Goal: Check status: Check status

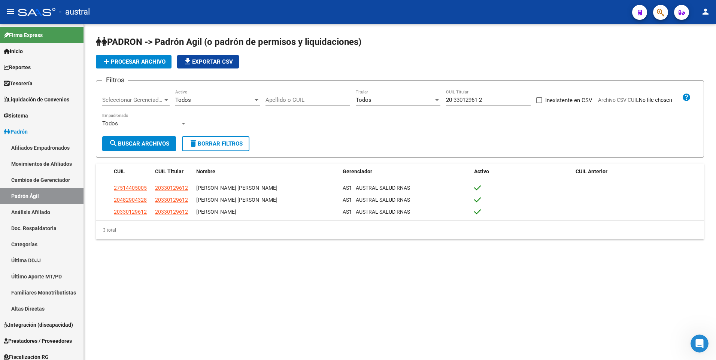
click at [665, 49] on app-list-header "PADRON -> Padrón Agil (o padrón de permisos y liquidaciones) add Procesar archi…" at bounding box center [400, 97] width 608 height 122
drag, startPoint x: 491, startPoint y: 97, endPoint x: 433, endPoint y: 106, distance: 58.8
click at [433, 106] on div "Filtros Seleccionar Gerenciador Seleccionar Gerenciador Todos Activo Apellido o…" at bounding box center [400, 111] width 596 height 49
paste input "7-46195711-6"
type input "27-46195711-6"
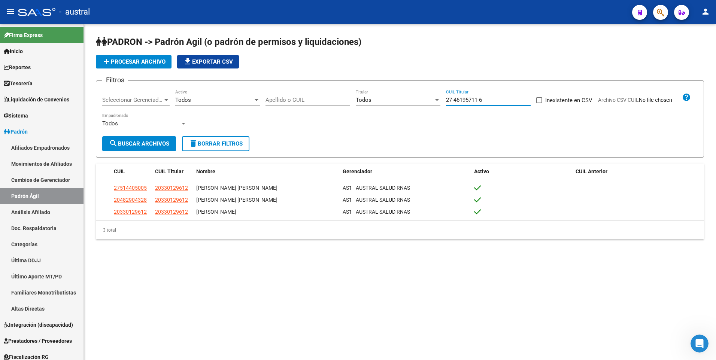
click at [153, 144] on span "search Buscar Archivos" at bounding box center [139, 143] width 60 height 7
drag, startPoint x: 493, startPoint y: 96, endPoint x: 452, endPoint y: 98, distance: 40.9
click at [452, 98] on div "27-46195711-6 CUIL Titular" at bounding box center [488, 98] width 85 height 16
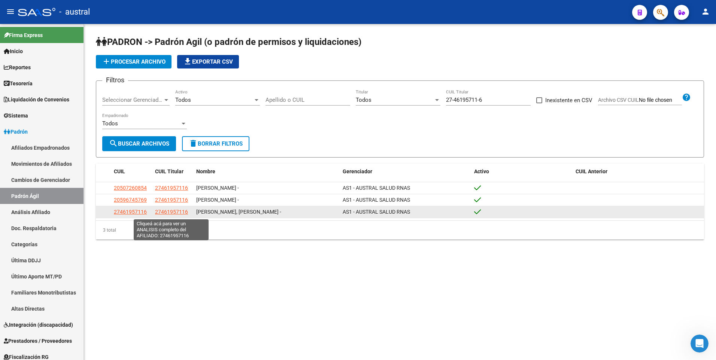
click at [174, 215] on span "27461957116" at bounding box center [171, 212] width 33 height 6
type textarea "27461957116"
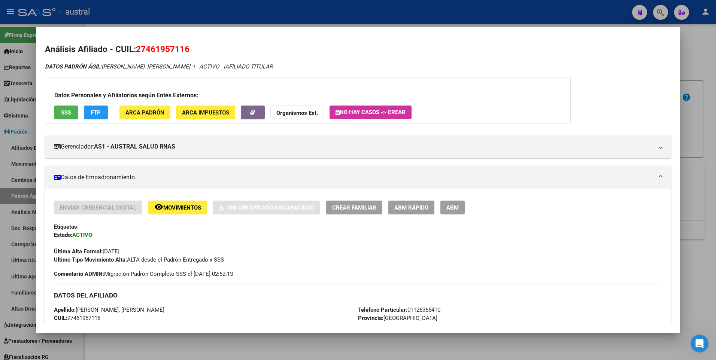
click at [104, 112] on button "FTP" at bounding box center [96, 113] width 24 height 14
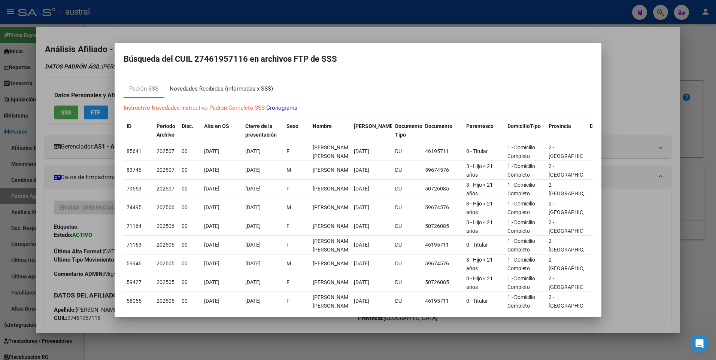
click at [202, 88] on div "Novedades Recibidas (informadas x SSS)" at bounding box center [221, 89] width 103 height 9
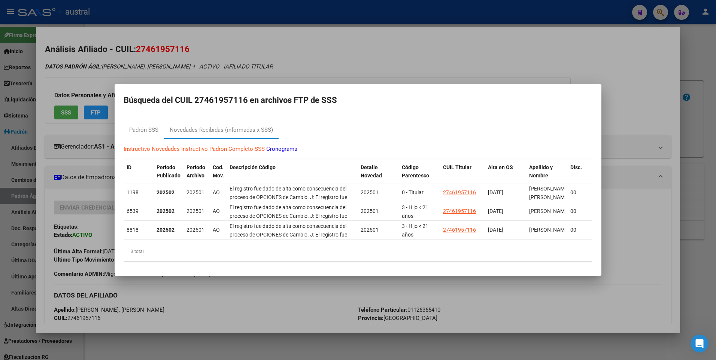
click at [540, 51] on div at bounding box center [358, 180] width 716 height 360
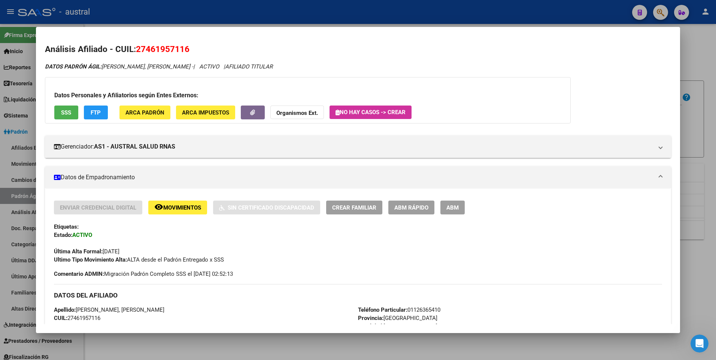
click at [703, 67] on div at bounding box center [358, 180] width 716 height 360
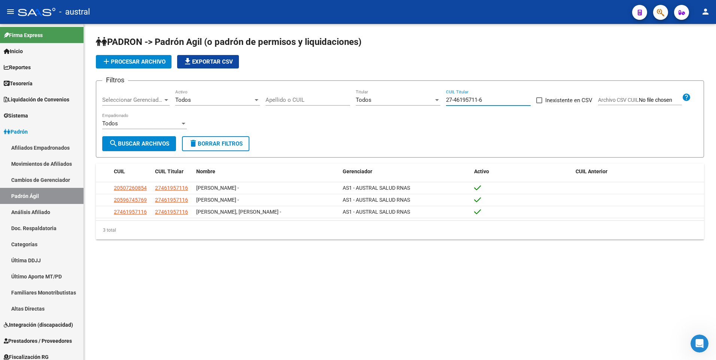
drag, startPoint x: 485, startPoint y: 99, endPoint x: 441, endPoint y: 100, distance: 43.8
click at [441, 100] on div "Filtros Seleccionar Gerenciador Seleccionar Gerenciador Todos Activo Apellido o…" at bounding box center [400, 111] width 596 height 49
paste input
type input "27-46195711-6"
click at [149, 141] on span "search Buscar Archivos" at bounding box center [139, 143] width 60 height 7
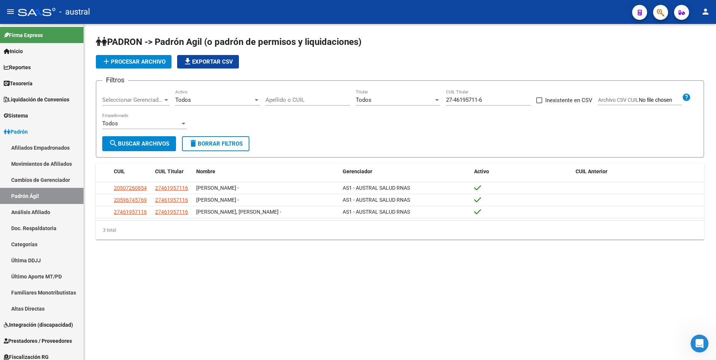
drag, startPoint x: 492, startPoint y: 96, endPoint x: 433, endPoint y: 98, distance: 58.5
click at [433, 98] on div "Filtros Seleccionar Gerenciador Seleccionar Gerenciador Todos Activo Apellido o…" at bounding box center [400, 111] width 596 height 49
drag, startPoint x: 433, startPoint y: 98, endPoint x: 488, endPoint y: 99, distance: 54.3
click at [488, 99] on input "27-46195711-6" at bounding box center [488, 100] width 85 height 7
drag, startPoint x: 487, startPoint y: 99, endPoint x: 443, endPoint y: 97, distance: 43.9
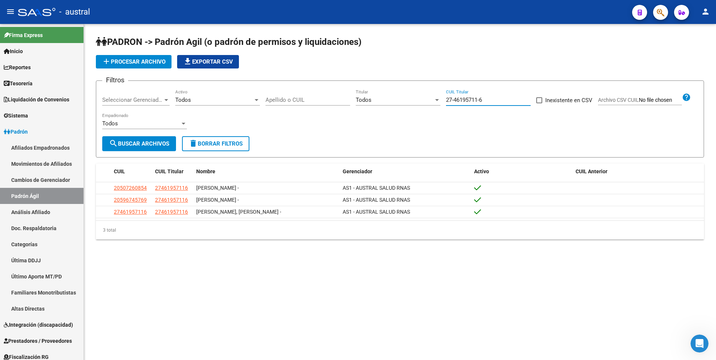
click at [443, 97] on div "Filtros Seleccionar Gerenciador Seleccionar Gerenciador Todos Activo Apellido o…" at bounding box center [400, 111] width 596 height 49
paste input "20-33877269-7"
type input "20-33877269-7"
click at [148, 149] on button "search Buscar Archivos" at bounding box center [139, 143] width 74 height 15
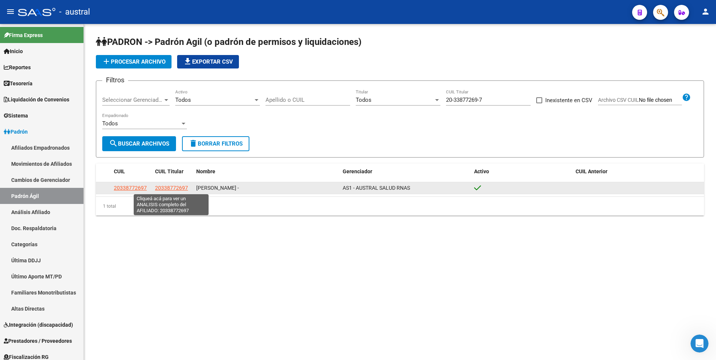
click at [179, 187] on span "20338772697" at bounding box center [171, 188] width 33 height 6
type textarea "20338772697"
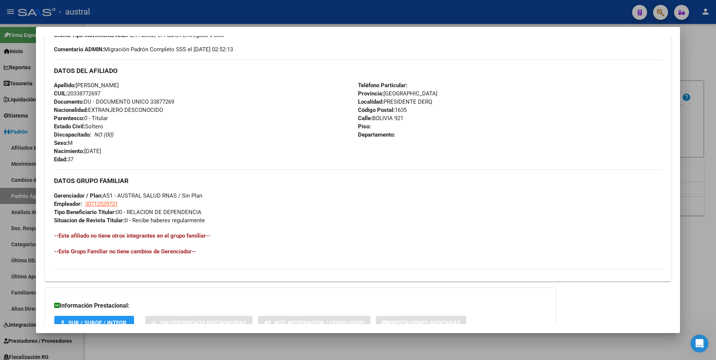
scroll to position [281, 0]
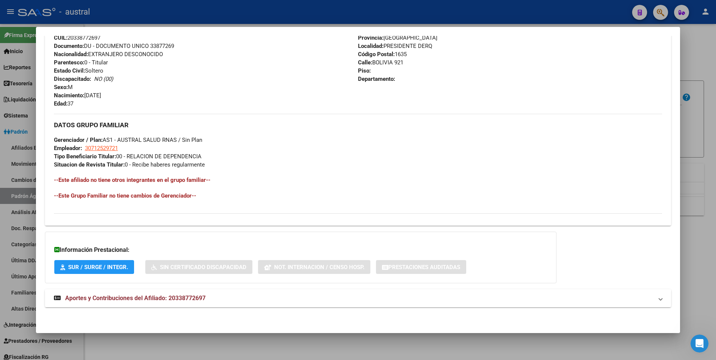
click at [160, 299] on span "Aportes y Contribuciones del Afiliado: 20338772697" at bounding box center [135, 298] width 140 height 7
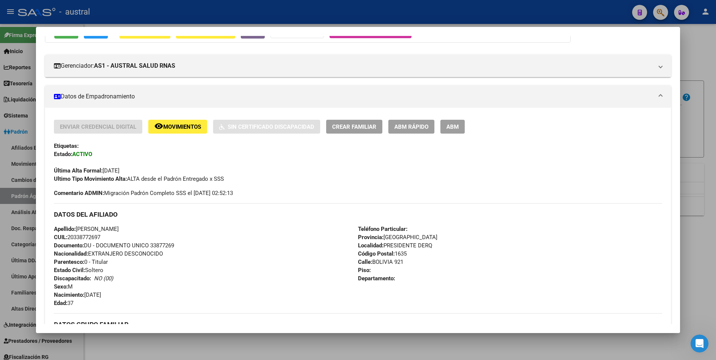
scroll to position [0, 0]
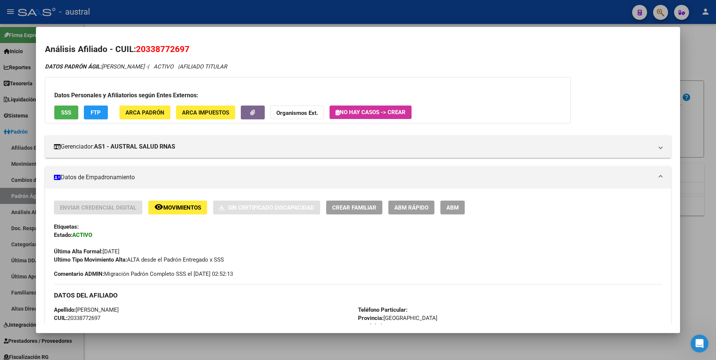
click at [90, 111] on button "FTP" at bounding box center [96, 113] width 24 height 14
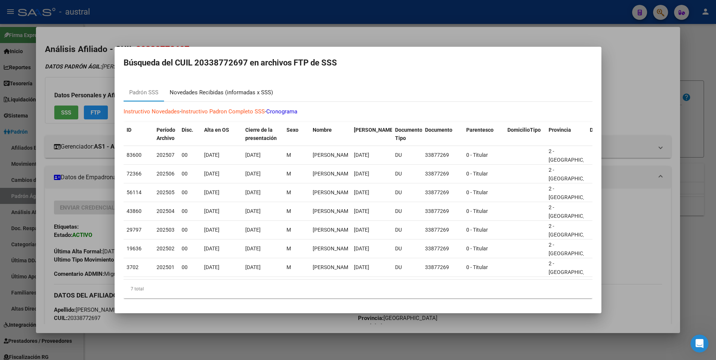
click at [232, 90] on div "Novedades Recibidas (informadas x SSS)" at bounding box center [221, 92] width 103 height 9
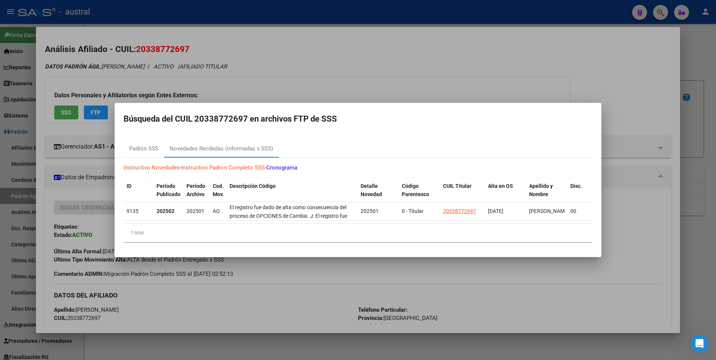
click at [558, 43] on div at bounding box center [358, 180] width 716 height 360
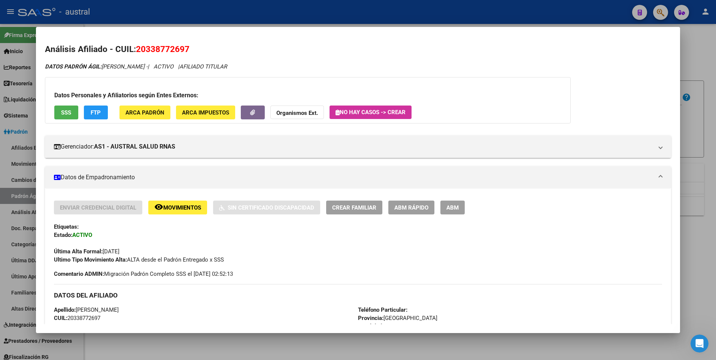
click at [707, 59] on div at bounding box center [358, 180] width 716 height 360
